Goal: Task Accomplishment & Management: Complete application form

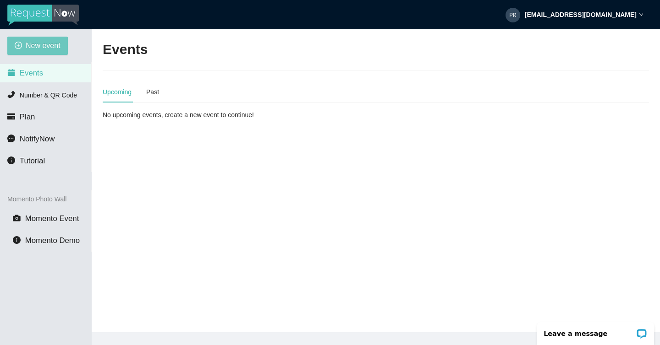
click at [31, 44] on span "New event" at bounding box center [43, 45] width 35 height 11
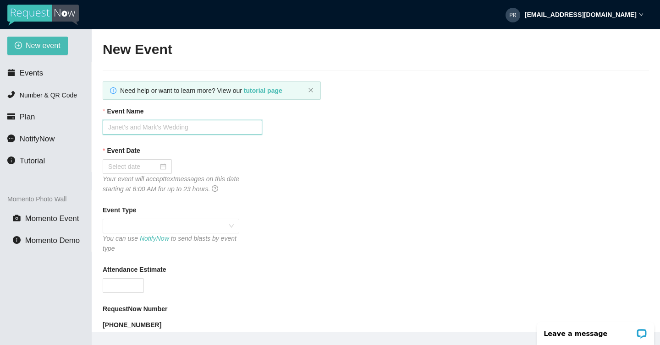
click at [128, 126] on input "Event Name" at bounding box center [182, 127] width 159 height 15
type input "Marjorie & Ben"
click at [134, 164] on input "Event Date" at bounding box center [133, 167] width 50 height 10
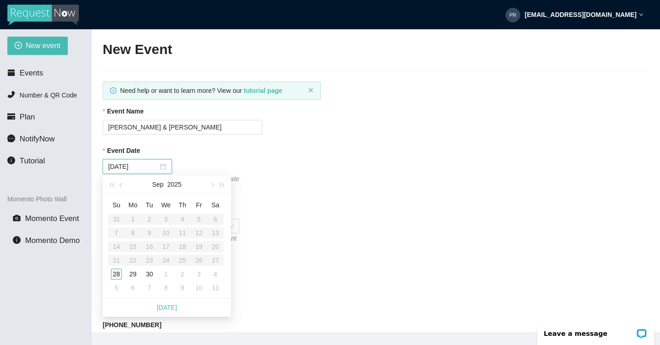
type input "09/28/2025"
click at [114, 273] on div "28" at bounding box center [116, 274] width 11 height 11
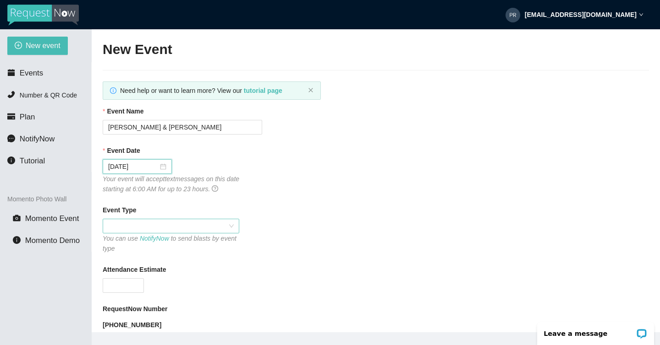
click at [138, 229] on span at bounding box center [171, 226] width 126 height 14
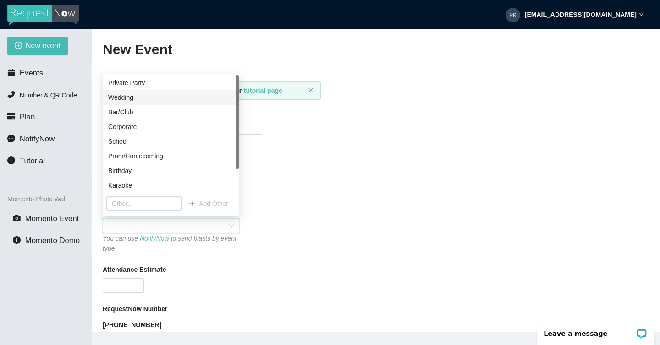
click at [129, 101] on div "Wedding" at bounding box center [171, 98] width 126 height 10
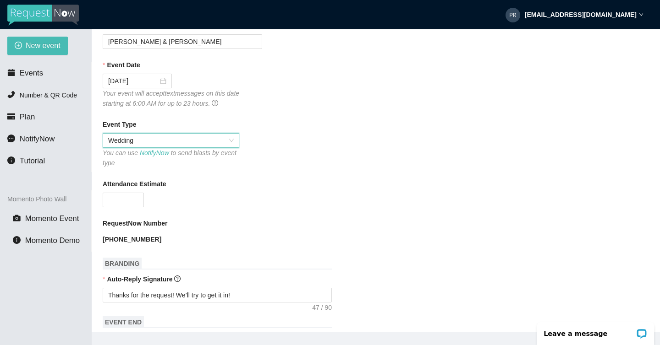
scroll to position [87, 0]
click at [131, 202] on input "Attendance Estimate" at bounding box center [123, 199] width 40 height 14
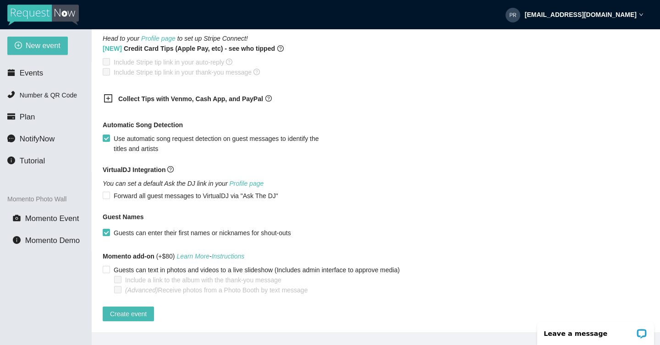
scroll to position [512, 0]
type input "150"
click at [142, 309] on span "Create event" at bounding box center [128, 314] width 37 height 10
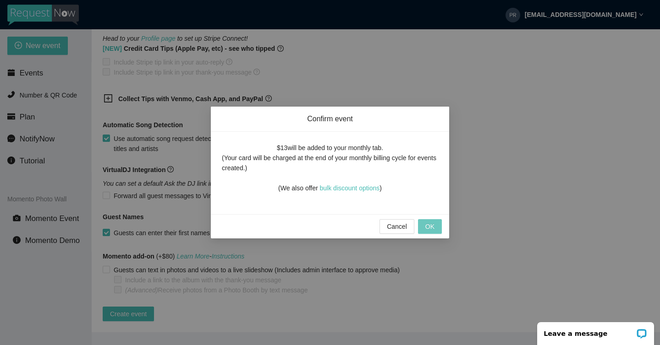
click at [434, 231] on span "OK" at bounding box center [429, 227] width 9 height 10
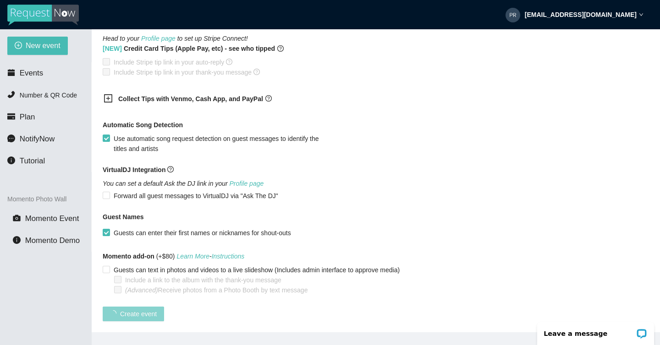
scroll to position [143, 0]
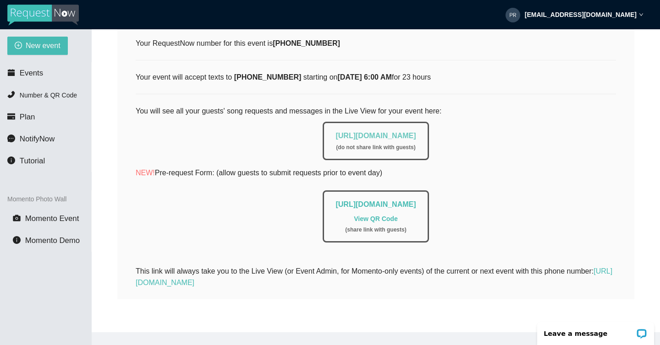
click at [365, 132] on link "https://app.requestnow.io/live/eaoxaje" at bounding box center [375, 136] width 80 height 8
